Goal: Transaction & Acquisition: Purchase product/service

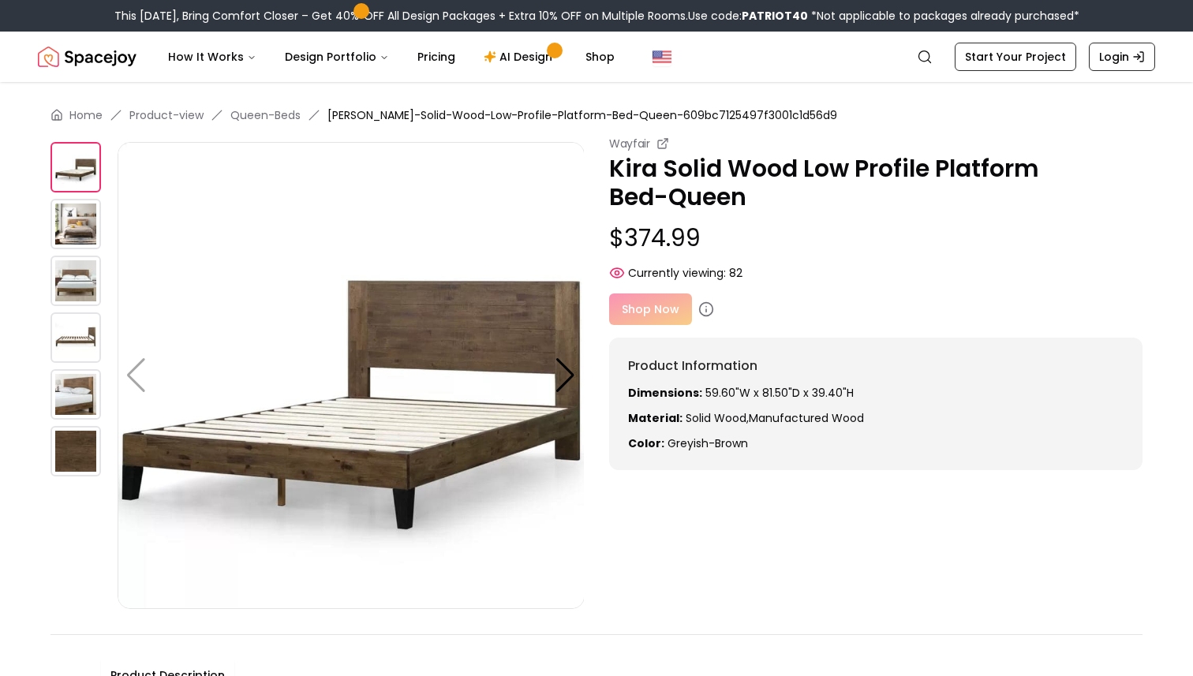
click at [642, 310] on div "Shop Now" at bounding box center [876, 310] width 534 height 32
click at [707, 313] on icon at bounding box center [706, 309] width 16 height 16
click at [816, 298] on div "Shop Now" at bounding box center [876, 310] width 534 height 32
click at [77, 224] on img at bounding box center [76, 224] width 51 height 51
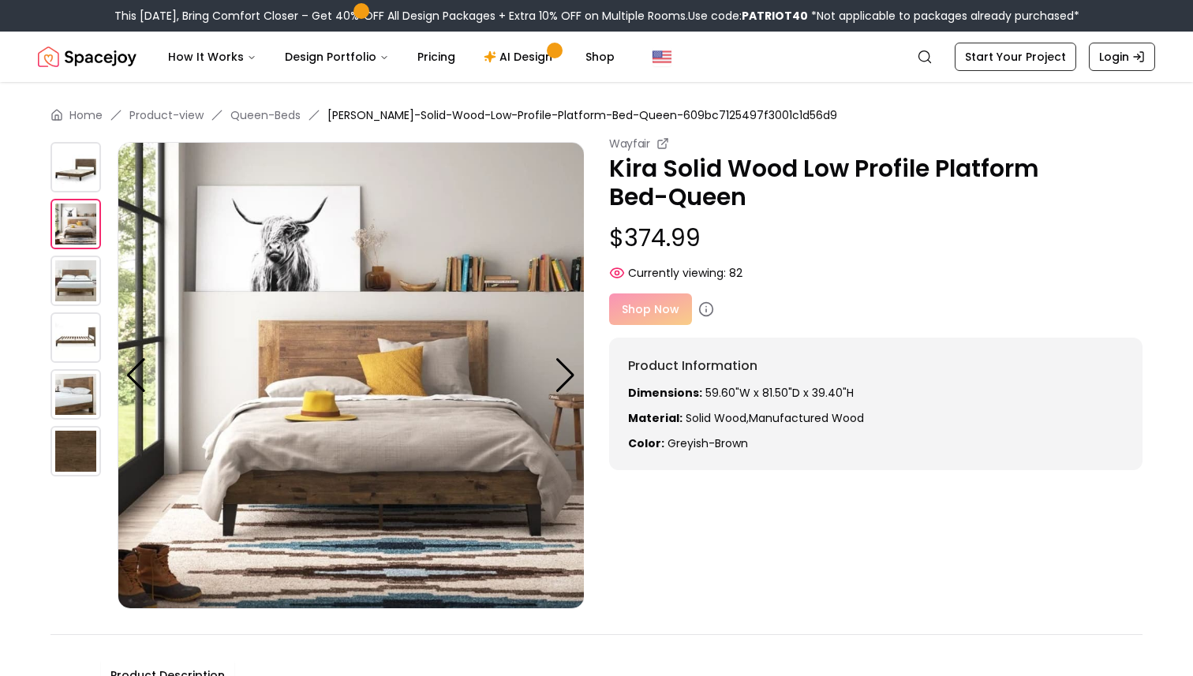
click at [73, 269] on img at bounding box center [76, 281] width 51 height 51
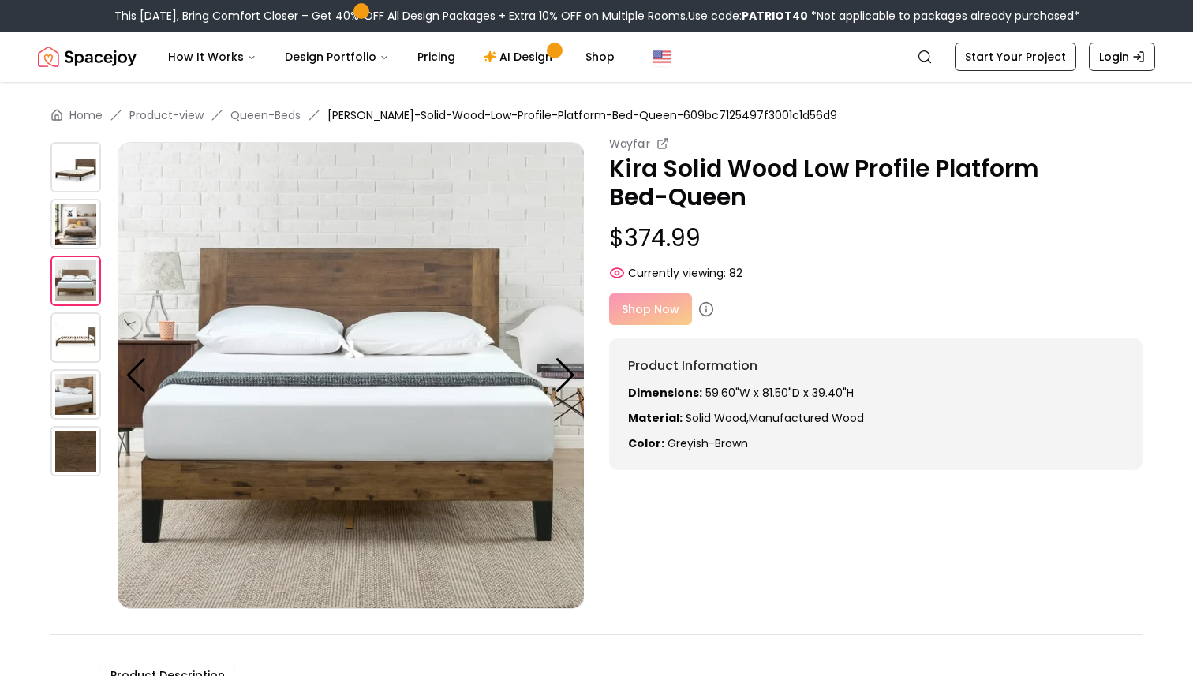
click at [66, 307] on div at bounding box center [84, 375] width 67 height 467
click at [73, 347] on img at bounding box center [76, 338] width 51 height 51
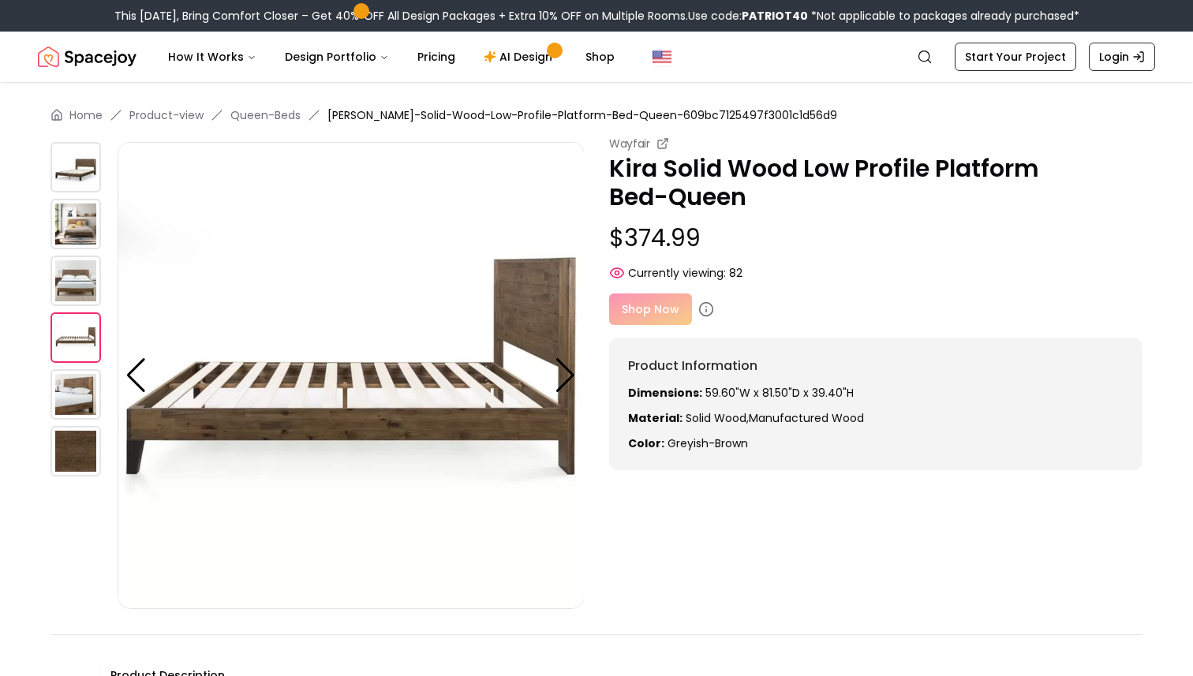
click at [74, 390] on img at bounding box center [76, 394] width 51 height 51
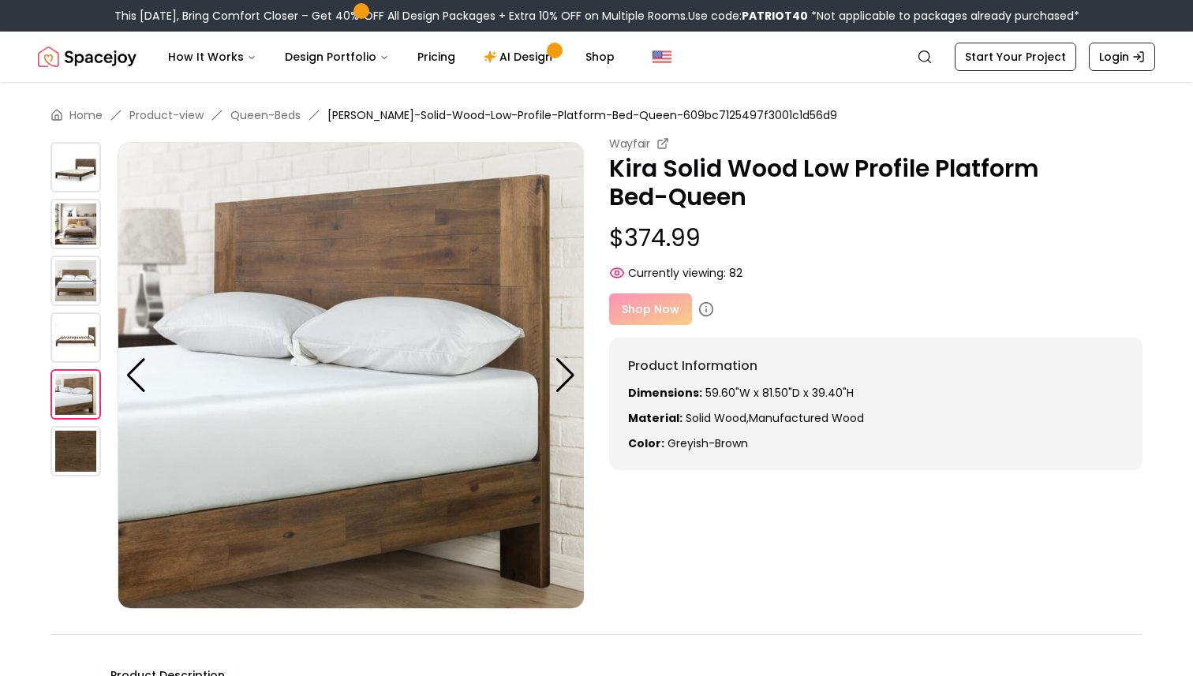
click at [80, 441] on img at bounding box center [76, 451] width 51 height 51
